Goal: Transaction & Acquisition: Purchase product/service

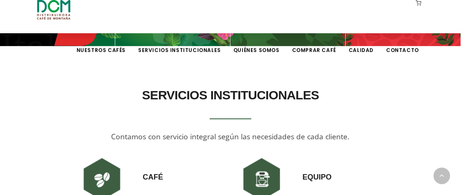
scroll to position [458, 0]
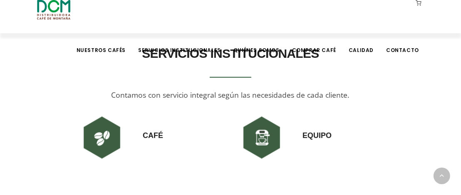
click at [160, 139] on h3 "Café" at bounding box center [153, 127] width 20 height 28
click at [101, 143] on img at bounding box center [102, 138] width 50 height 50
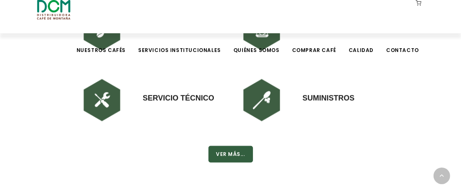
scroll to position [624, 0]
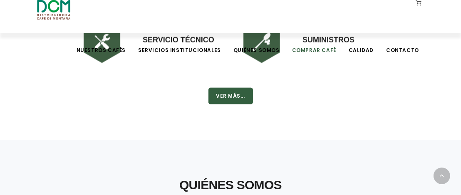
click at [319, 34] on link "Comprar Café" at bounding box center [314, 44] width 54 height 20
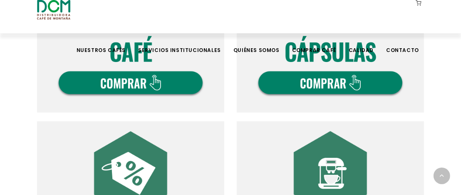
scroll to position [374, 0]
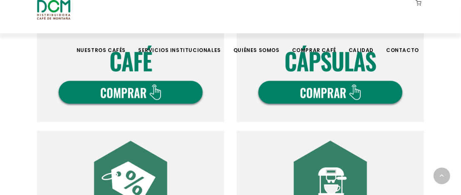
click at [131, 93] on img at bounding box center [130, 28] width 187 height 187
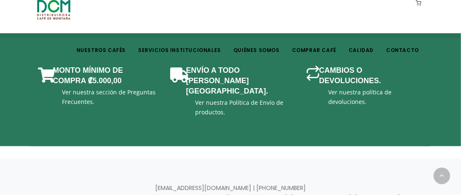
scroll to position [1248, 0]
